Goal: Obtain resource: Download file/media

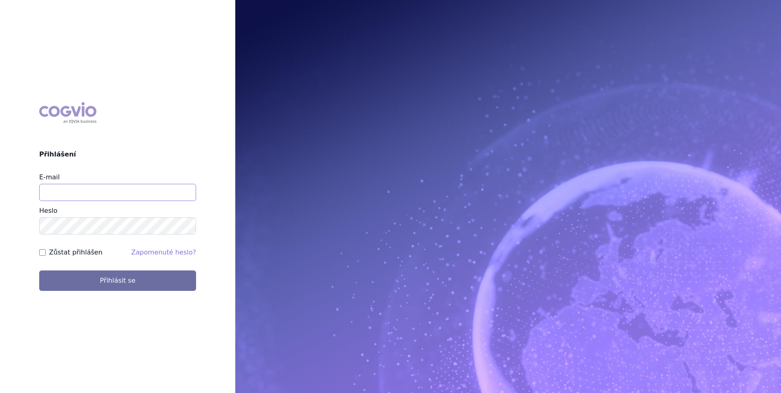
type input "jana.sipkova@vzp.cz"
click at [62, 254] on label "Zůstat přihlášen" at bounding box center [76, 253] width 54 height 10
click at [46, 254] on input "Zůstat přihlášen" at bounding box center [42, 252] width 7 height 7
checkbox input "true"
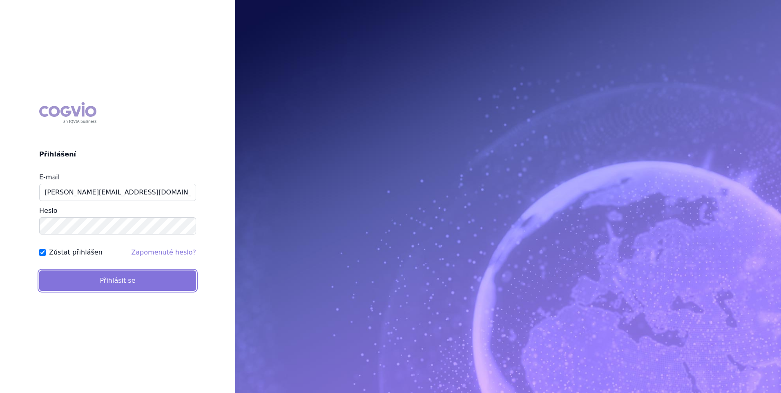
click at [67, 276] on button "Přihlásit se" at bounding box center [117, 281] width 157 height 20
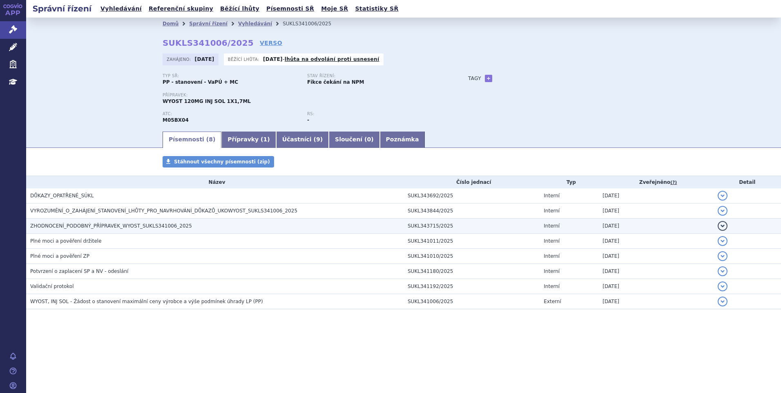
click at [94, 222] on h3 "ZHODNOCENÍ_PODOBNÝ_PŘÍPRAVEK_WYOST_SUKLS341006_2025" at bounding box center [217, 226] width 374 height 8
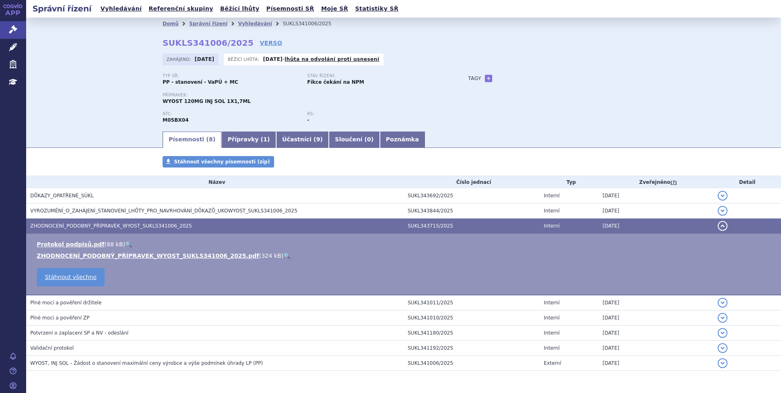
click at [98, 260] on li "ZHODNOCENÍ_PODOBNÝ_PŘÍPRAVEK_WYOST_SUKLS341006_2025.pdf ( 324 kB ) 🔍" at bounding box center [405, 256] width 736 height 8
click at [100, 258] on link "ZHODNOCENÍ_PODOBNÝ_PŘÍPRAVEK_WYOST_SUKLS341006_2025.pdf" at bounding box center [148, 256] width 222 height 7
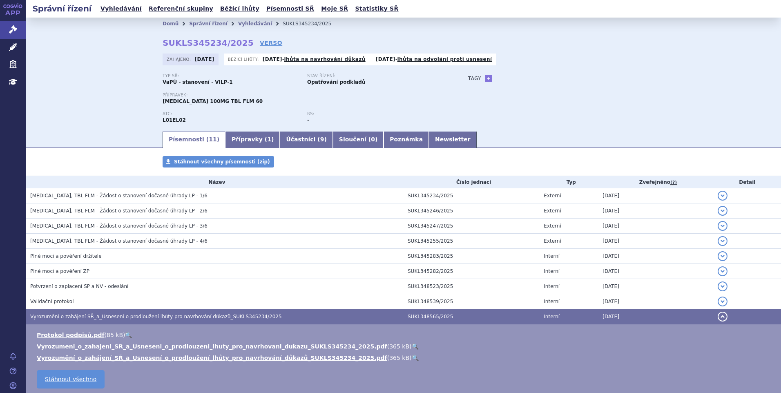
scroll to position [84, 0]
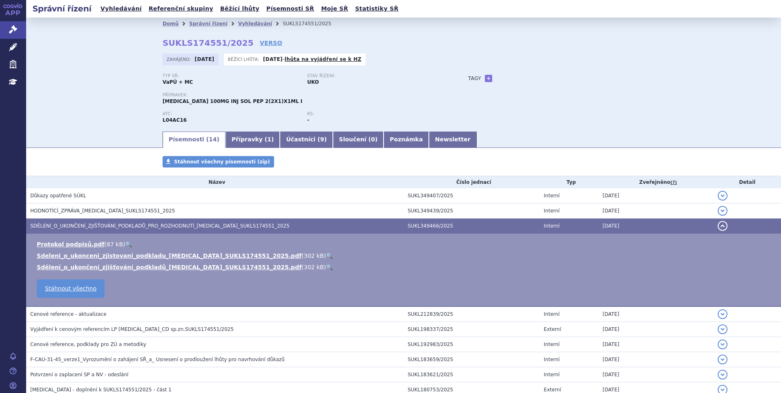
scroll to position [129, 0]
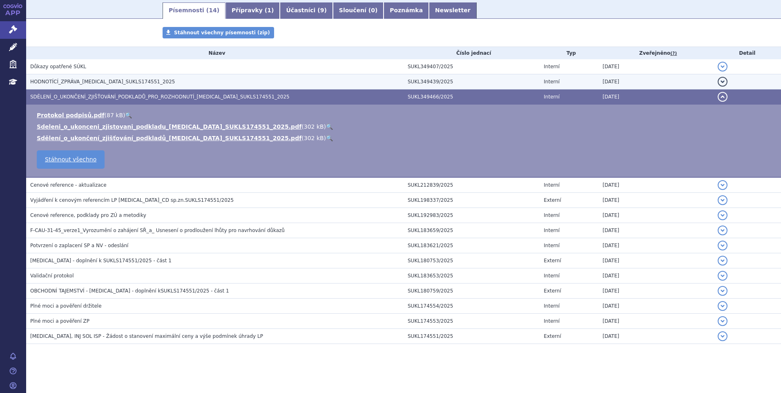
click at [67, 77] on td "HODNOTÍCÍ_ZPRÁVA_[MEDICAL_DATA]_SUKLS174551_2025" at bounding box center [215, 81] width 378 height 15
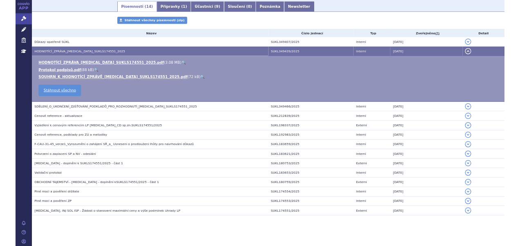
scroll to position [7, 0]
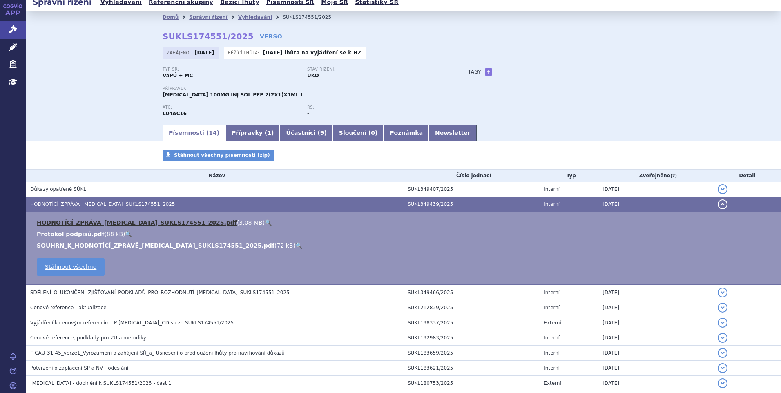
click at [93, 221] on link "HODNOTÍCÍ_ZPRÁVA_TREMFYA_SUKLS174551_2025.pdf" at bounding box center [137, 222] width 200 height 7
